Goal: Task Accomplishment & Management: Use online tool/utility

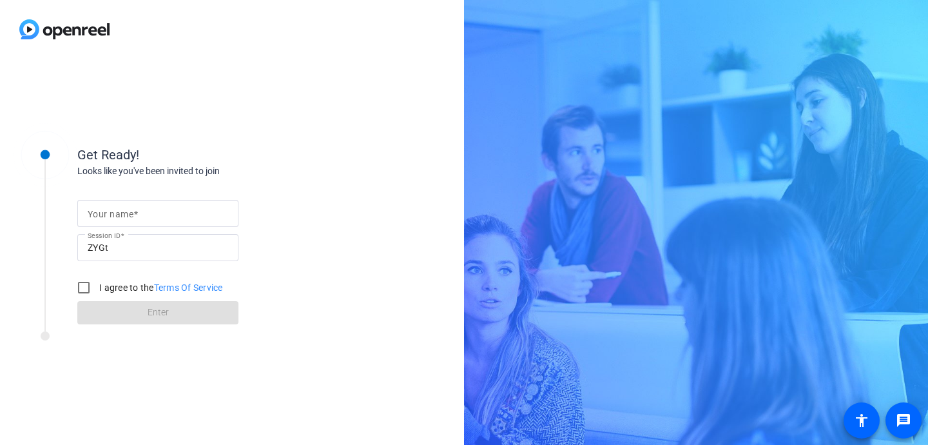
click at [183, 224] on div at bounding box center [158, 213] width 140 height 27
type input "[PERSON_NAME]"
click at [87, 289] on input "I agree to the Terms Of Service" at bounding box center [84, 288] width 26 height 26
checkbox input "true"
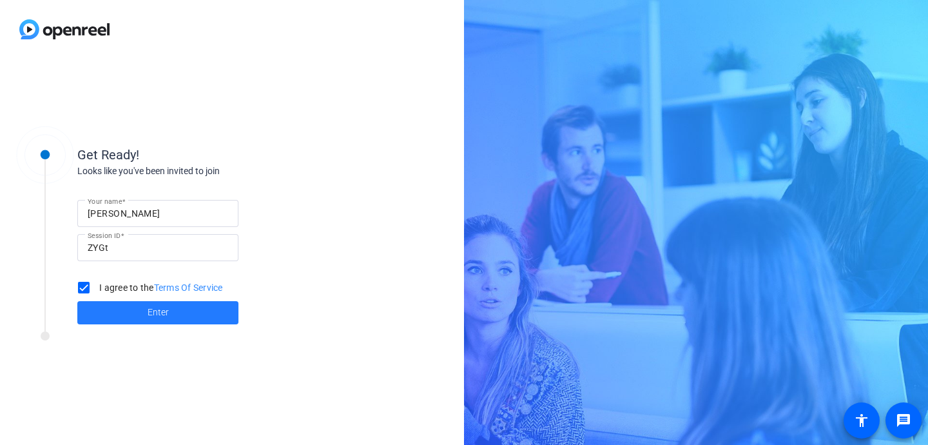
click at [153, 316] on span "Enter" at bounding box center [158, 312] width 21 height 14
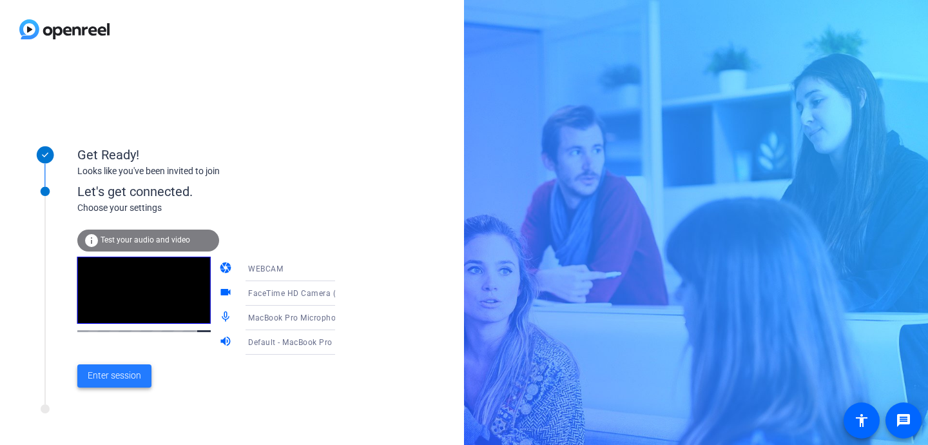
click at [121, 374] on span "Enter session" at bounding box center [114, 376] width 53 height 14
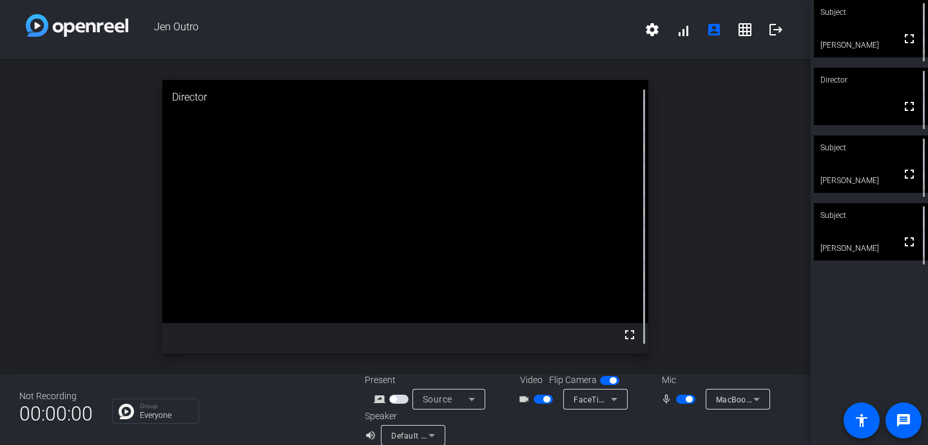
click at [867, 343] on div "Subject fullscreen [PERSON_NAME] Director fullscreen Subject fullscreen [PERSON…" at bounding box center [869, 222] width 117 height 445
click at [889, 318] on div "Subject fullscreen [PERSON_NAME] Director fullscreen Subject fullscreen [PERSON…" at bounding box center [869, 222] width 117 height 445
click at [876, 317] on div "Subject fullscreen [PERSON_NAME] Director fullscreen Subject fullscreen [PERSON…" at bounding box center [869, 222] width 117 height 445
click at [689, 399] on span "button" at bounding box center [689, 399] width 6 height 6
click at [873, 322] on div "Subject fullscreen [PERSON_NAME] mic_off_outline Director fullscreen Subject fu…" at bounding box center [869, 222] width 117 height 445
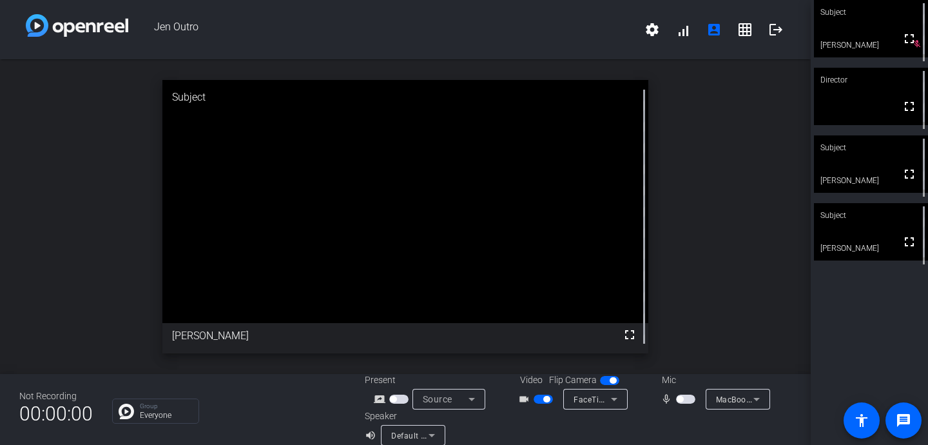
click at [860, 331] on div "Subject fullscreen [PERSON_NAME] mic_off_outline Director fullscreen Subject fu…" at bounding box center [869, 222] width 117 height 445
click at [876, 313] on div "Subject fullscreen [PERSON_NAME] mic_off_outline Director fullscreen Subject fu…" at bounding box center [869, 222] width 117 height 445
click at [883, 322] on div "Subject fullscreen [PERSON_NAME] mic_off_outline Director fullscreen Subject fu…" at bounding box center [869, 222] width 117 height 445
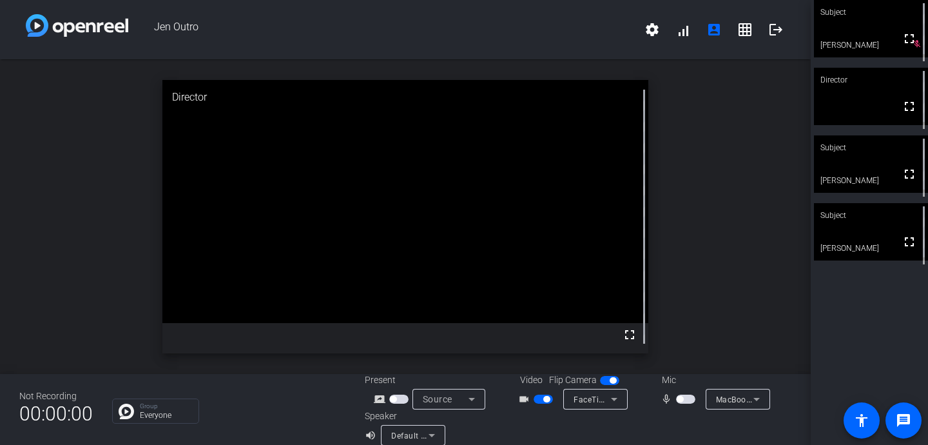
click at [883, 322] on div "Subject fullscreen [PERSON_NAME] mic_off_outline Director fullscreen Subject fu…" at bounding box center [869, 222] width 117 height 445
click at [865, 329] on div "Subject fullscreen [PERSON_NAME] mic_off_outline Director fullscreen Subject fu…" at bounding box center [869, 222] width 117 height 445
click at [877, 346] on div "Subject fullscreen [PERSON_NAME] mic_off_outline Director fullscreen Subject fu…" at bounding box center [869, 222] width 117 height 445
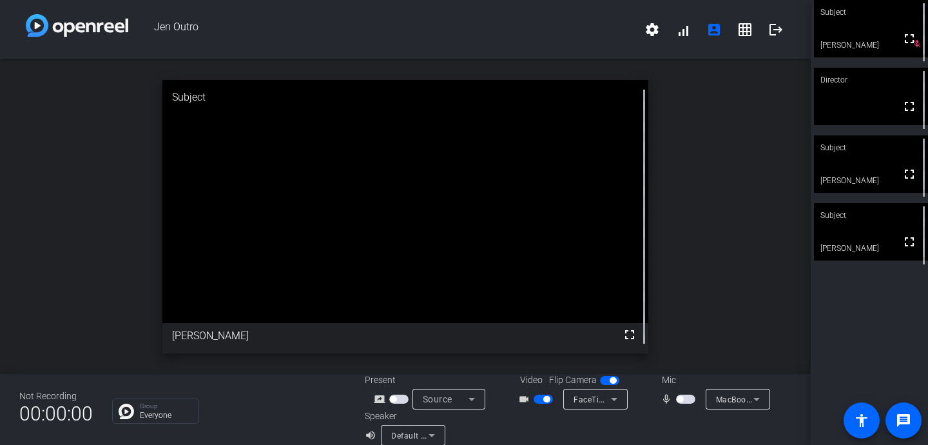
click at [872, 323] on div "Subject fullscreen [PERSON_NAME] mic_off_outline Director fullscreen Subject fu…" at bounding box center [869, 222] width 117 height 445
click at [861, 314] on div "Subject fullscreen [PERSON_NAME] mic_off_outline Director fullscreen Subject fu…" at bounding box center [869, 222] width 117 height 445
click at [547, 398] on span "button" at bounding box center [546, 399] width 6 height 6
click at [876, 311] on div "Subject No Video [PERSON_NAME] mic_off_outline Director No Video mic_off_outlin…" at bounding box center [869, 222] width 117 height 445
click at [876, 311] on div "Subject No Video [PERSON_NAME] mic_off_outline Director No Video Subject fullsc…" at bounding box center [869, 222] width 117 height 445
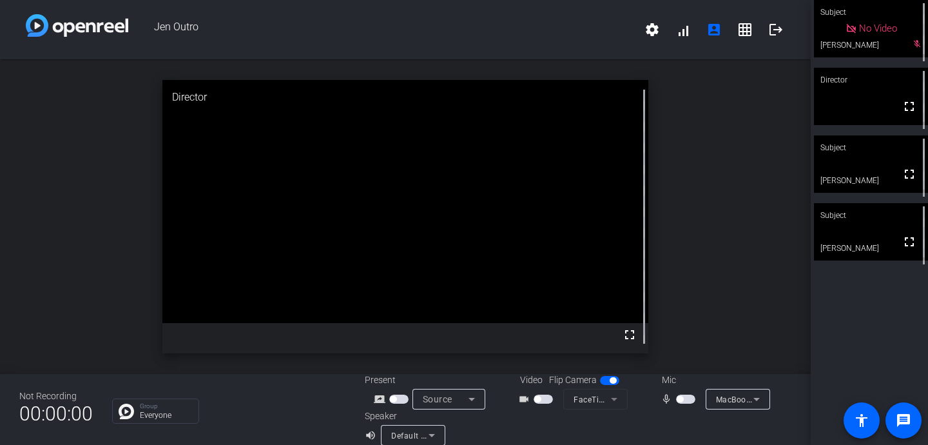
click at [541, 401] on span "button" at bounding box center [543, 398] width 19 height 9
click at [853, 350] on div "Subject fullscreen [PERSON_NAME] mic_off_outline Director fullscreen Subject fu…" at bounding box center [869, 222] width 117 height 445
click at [871, 328] on div "Subject fullscreen [PERSON_NAME] mic_off_outline Director fullscreen Subject fu…" at bounding box center [869, 222] width 117 height 445
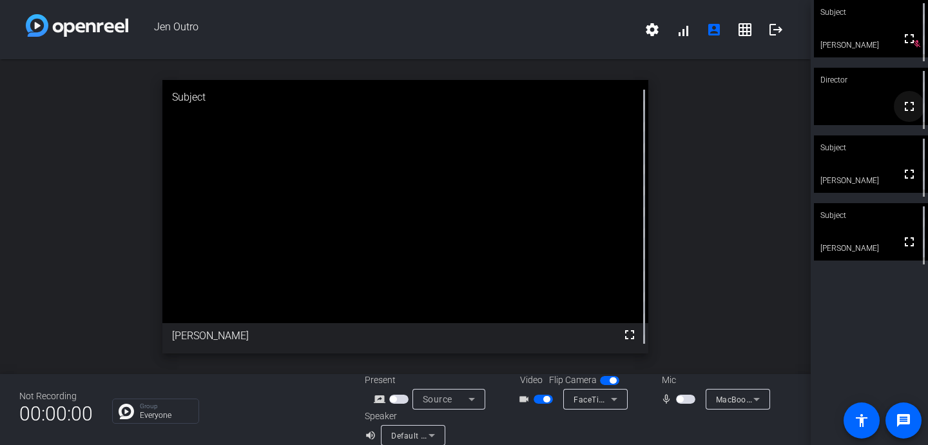
click at [913, 111] on mat-icon "fullscreen" at bounding box center [909, 106] width 15 height 15
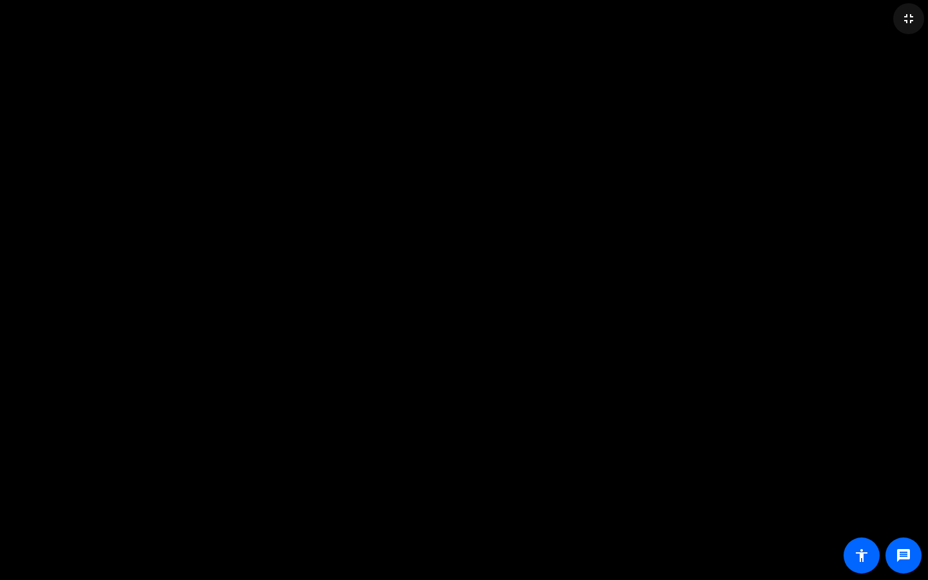
click at [906, 17] on mat-icon "fullscreen_exit" at bounding box center [908, 18] width 15 height 15
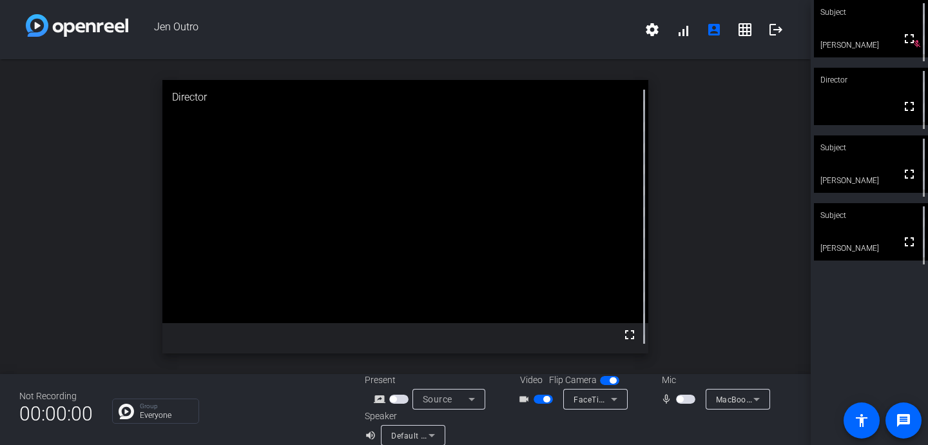
click at [874, 307] on div "Subject fullscreen [PERSON_NAME] mic_off_outline Director fullscreen Subject fu…" at bounding box center [869, 222] width 117 height 445
click at [544, 398] on span "button" at bounding box center [546, 399] width 6 height 6
click at [852, 352] on div "Subject No Video [PERSON_NAME] mic_off_outline Director fullscreen Subject full…" at bounding box center [869, 222] width 117 height 445
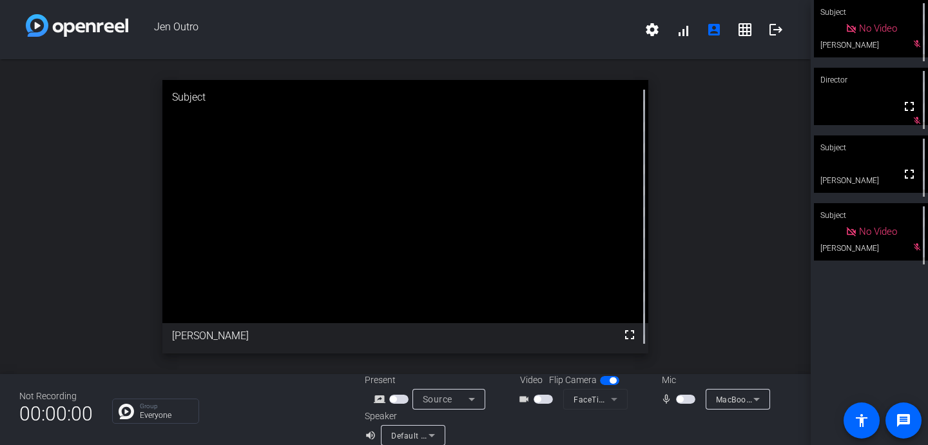
click at [852, 352] on div "Subject No Video [PERSON_NAME] mic_off_outline Director fullscreen mic_off_outl…" at bounding box center [869, 222] width 117 height 445
click at [870, 327] on div "Subject No Video [PERSON_NAME] mic_off_outline Director fullscreen mic_off_outl…" at bounding box center [869, 222] width 117 height 445
click at [538, 398] on span "button" at bounding box center [537, 399] width 6 height 6
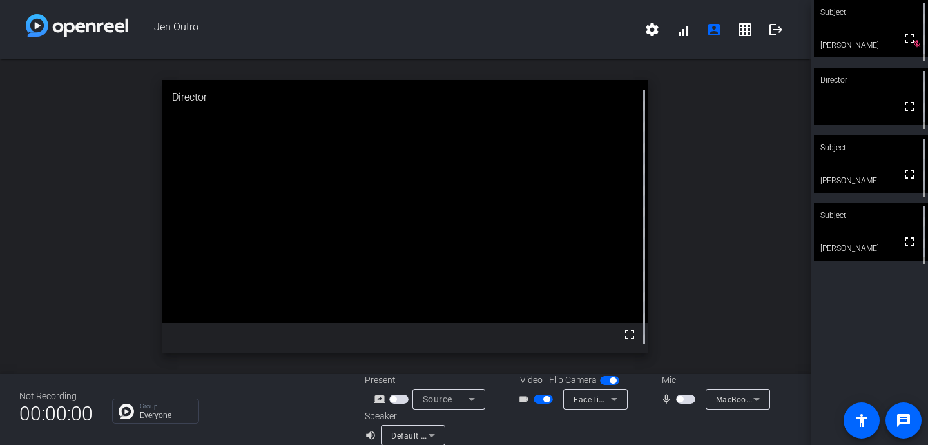
click at [869, 328] on div "Subject fullscreen [PERSON_NAME] mic_off_outline Director fullscreen Subject fu…" at bounding box center [869, 222] width 117 height 445
click at [872, 315] on div "Subject fullscreen [PERSON_NAME] mic_off_outline Director fullscreen Subject fu…" at bounding box center [869, 222] width 117 height 445
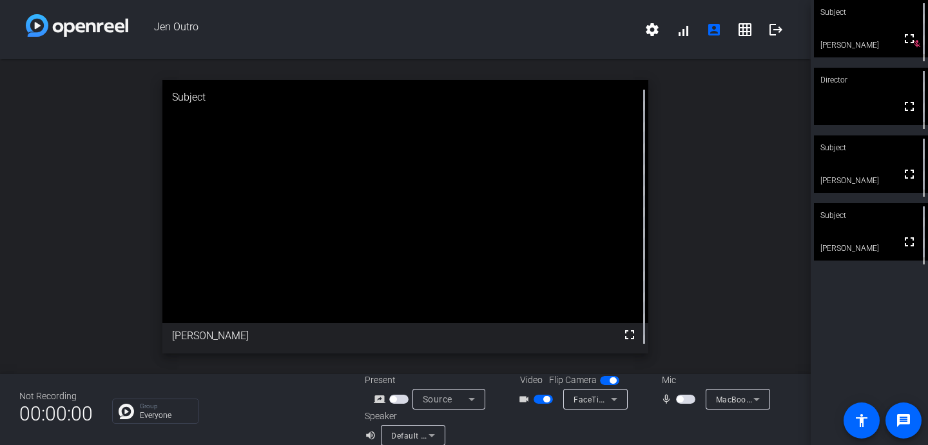
click at [872, 315] on div "Subject fullscreen [PERSON_NAME] mic_off_outline Director fullscreen Subject fu…" at bounding box center [869, 222] width 117 height 445
click at [679, 400] on span "button" at bounding box center [680, 399] width 6 height 6
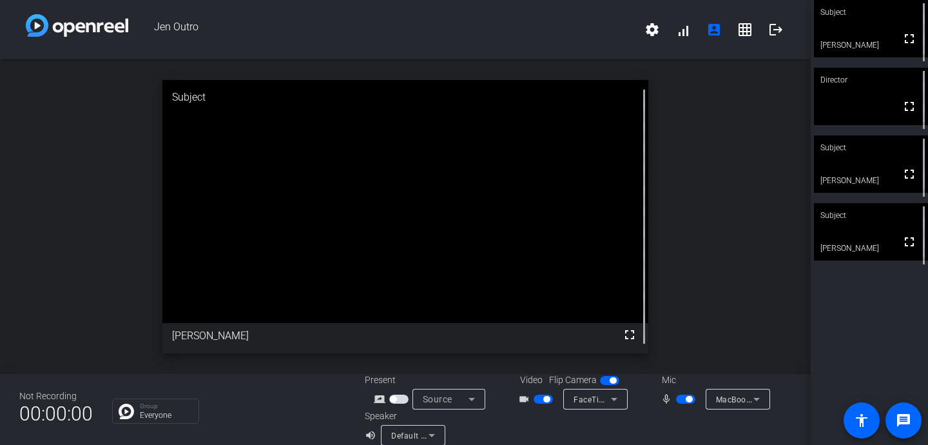
click at [873, 329] on div "Subject fullscreen [PERSON_NAME] Director fullscreen Subject fullscreen [PERSON…" at bounding box center [869, 222] width 117 height 445
click at [864, 342] on div "Subject fullscreen [PERSON_NAME] Director fullscreen Subject fullscreen [PERSON…" at bounding box center [869, 222] width 117 height 445
click at [866, 336] on div "Subject fullscreen [PERSON_NAME] Director fullscreen Subject fullscreen [PERSON…" at bounding box center [869, 222] width 117 height 445
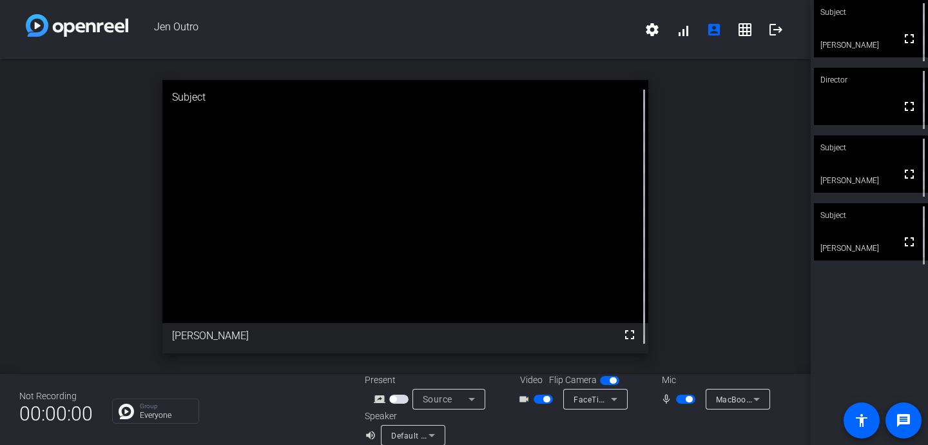
click at [866, 336] on div "Subject fullscreen [PERSON_NAME] Director fullscreen Subject fullscreen [PERSON…" at bounding box center [869, 222] width 117 height 445
click at [866, 332] on div "Subject fullscreen [PERSON_NAME] Director fullscreen Subject fullscreen [PERSON…" at bounding box center [869, 222] width 117 height 445
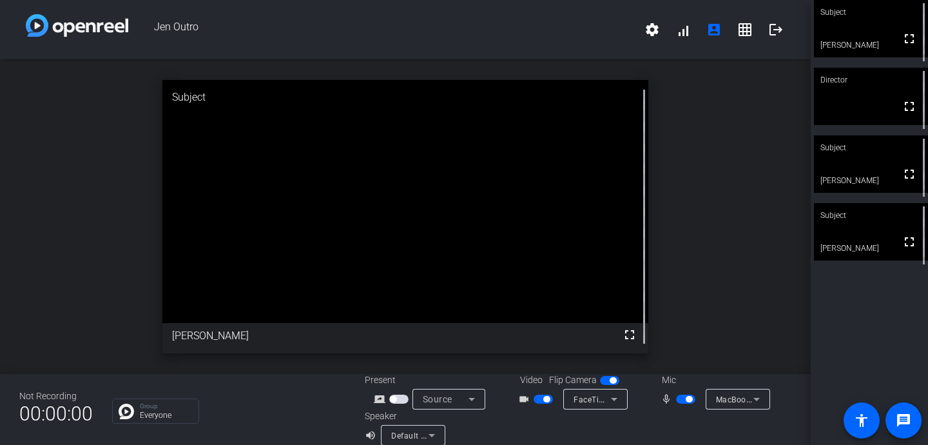
click at [873, 332] on div "Subject fullscreen [PERSON_NAME] Director fullscreen Subject fullscreen [PERSON…" at bounding box center [869, 222] width 117 height 445
click at [873, 334] on div "Subject fullscreen [PERSON_NAME] Director fullscreen Subject fullscreen [PERSON…" at bounding box center [869, 222] width 117 height 445
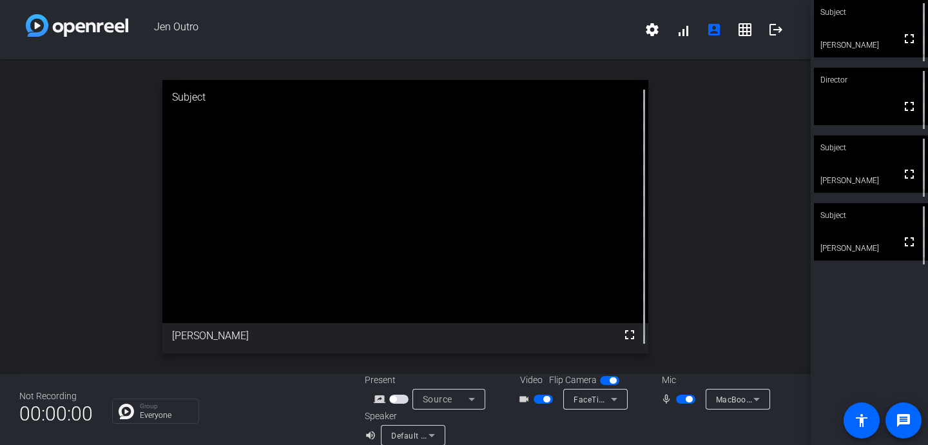
click at [256, 405] on div "Group Everyone" at bounding box center [228, 410] width 233 height 25
click at [871, 318] on div "Subject fullscreen [PERSON_NAME] Director fullscreen Subject fullscreen [PERSON…" at bounding box center [869, 222] width 117 height 445
click at [880, 333] on div "Subject fullscreen [PERSON_NAME] Director fullscreen Subject fullscreen [PERSON…" at bounding box center [869, 222] width 117 height 445
click at [276, 404] on div "Group Everyone" at bounding box center [228, 410] width 233 height 25
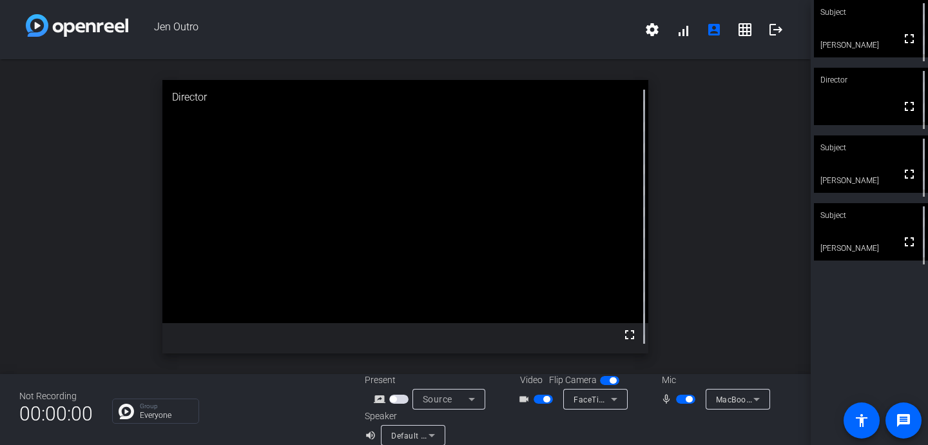
click at [870, 315] on div "Subject fullscreen [PERSON_NAME] Director fullscreen Subject fullscreen [PERSON…" at bounding box center [869, 222] width 117 height 445
click at [870, 314] on div "Subject fullscreen [PERSON_NAME] Director fullscreen Subject fullscreen [PERSON…" at bounding box center [869, 222] width 117 height 445
click at [872, 320] on div "Subject fullscreen [PERSON_NAME] Director fullscreen Subject fullscreen [PERSON…" at bounding box center [869, 222] width 117 height 445
click at [264, 32] on span "Jen Outro" at bounding box center [382, 29] width 508 height 31
click at [276, 25] on span "Jen Outro" at bounding box center [382, 29] width 508 height 31
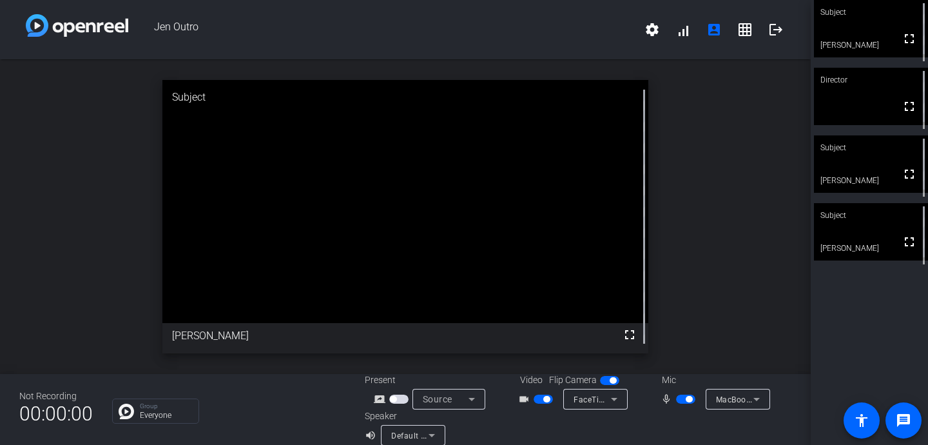
click at [870, 325] on div "Subject fullscreen [PERSON_NAME] Director fullscreen Subject fullscreen [PERSON…" at bounding box center [869, 222] width 117 height 445
click at [880, 333] on div "Subject fullscreen [PERSON_NAME] Director fullscreen Subject fullscreen [PERSON…" at bounding box center [869, 222] width 117 height 445
click at [885, 327] on div "Subject fullscreen [PERSON_NAME] Director fullscreen Subject fullscreen [PERSON…" at bounding box center [869, 222] width 117 height 445
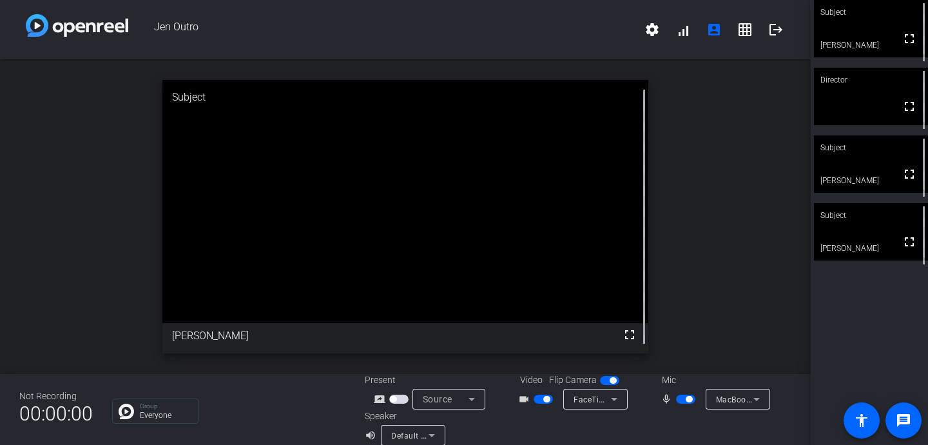
click at [885, 327] on div "Subject fullscreen [PERSON_NAME] Director fullscreen Subject fullscreen [PERSON…" at bounding box center [869, 222] width 117 height 445
click at [885, 320] on div "Subject fullscreen [PERSON_NAME] Director fullscreen Subject fullscreen [PERSON…" at bounding box center [869, 222] width 117 height 445
click at [874, 325] on div "Subject fullscreen [PERSON_NAME] Director fullscreen Subject fullscreen [PERSON…" at bounding box center [869, 222] width 117 height 445
click at [288, 34] on span "Jen Outro" at bounding box center [382, 29] width 508 height 31
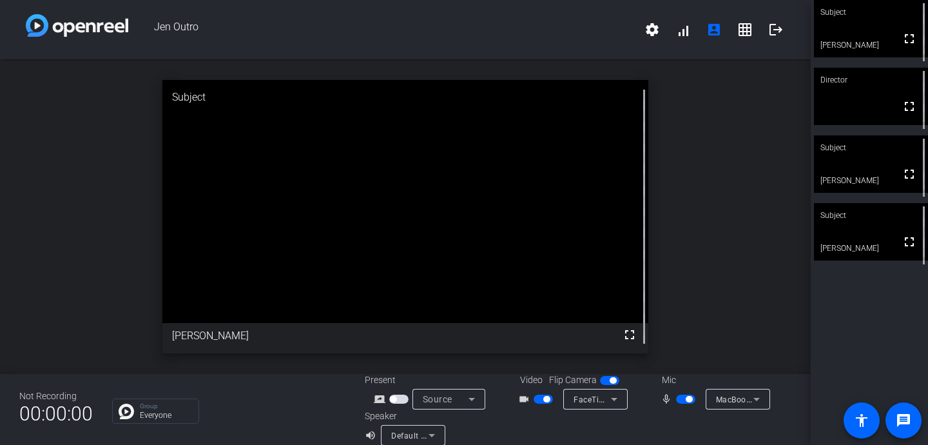
click at [276, 28] on span "Jen Outro" at bounding box center [382, 29] width 508 height 31
click at [878, 331] on div "Subject fullscreen [PERSON_NAME] Director fullscreen Subject fullscreen [PERSON…" at bounding box center [869, 222] width 117 height 445
click at [876, 327] on div "Subject fullscreen [PERSON_NAME] Director fullscreen Subject fullscreen [PERSON…" at bounding box center [869, 222] width 117 height 445
click at [876, 330] on div "Subject fullscreen [PERSON_NAME] Director fullscreen Subject fullscreen [PERSON…" at bounding box center [869, 222] width 117 height 445
